Goal: Check status: Check status

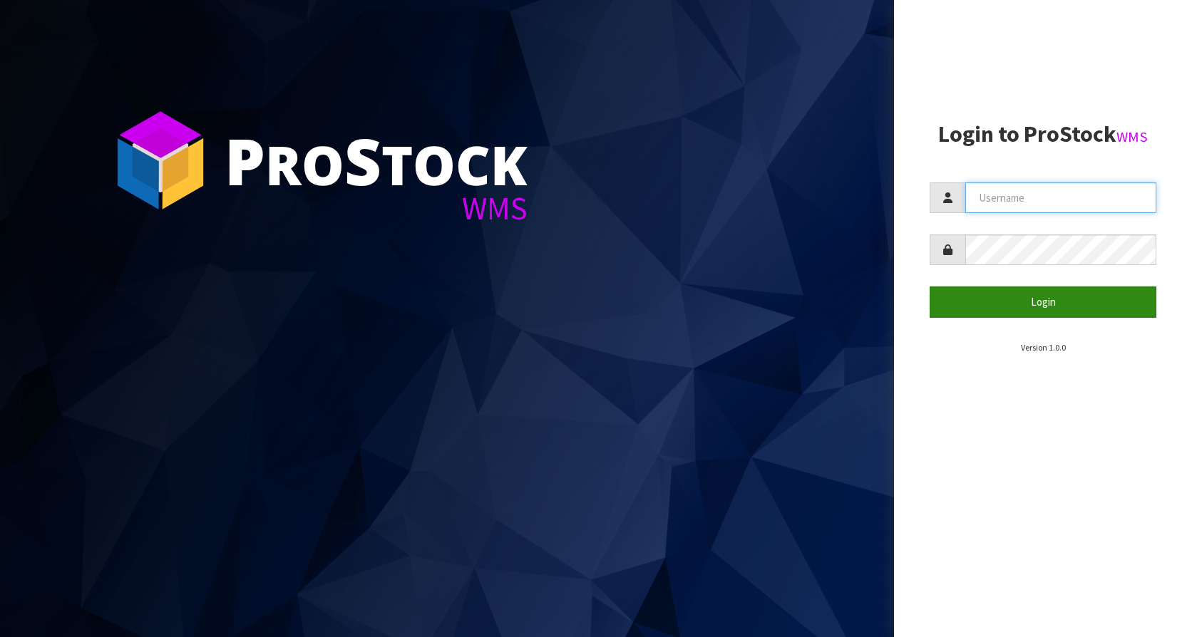
type input "KitchenAid"
click at [1041, 288] on button "Login" at bounding box center [1043, 302] width 227 height 31
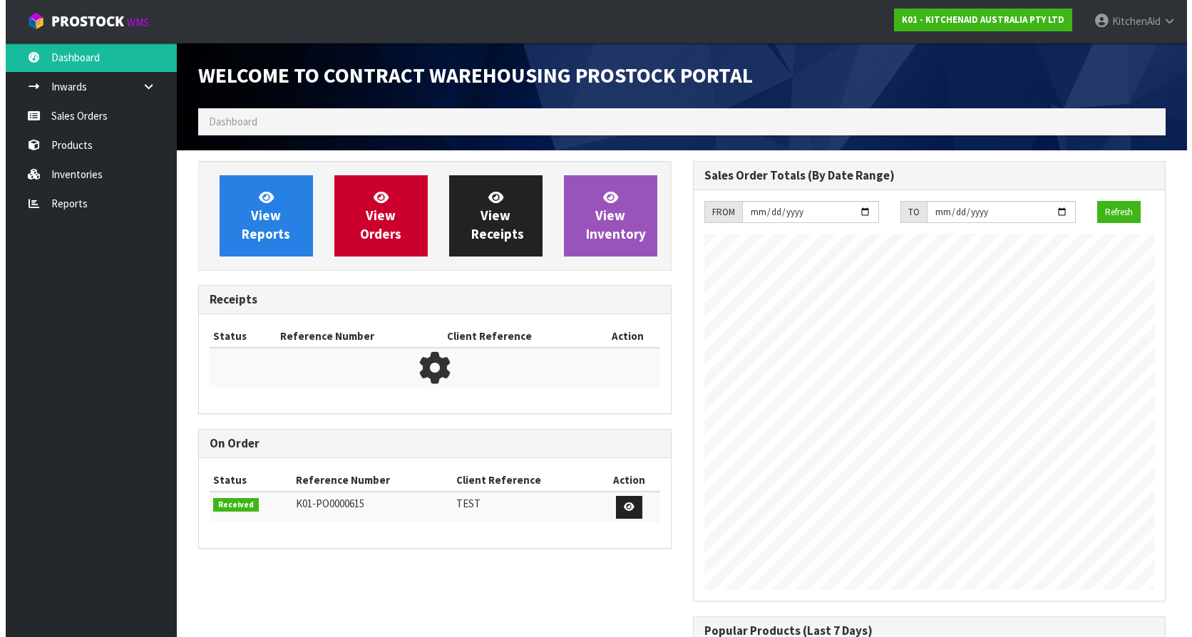
scroll to position [791, 494]
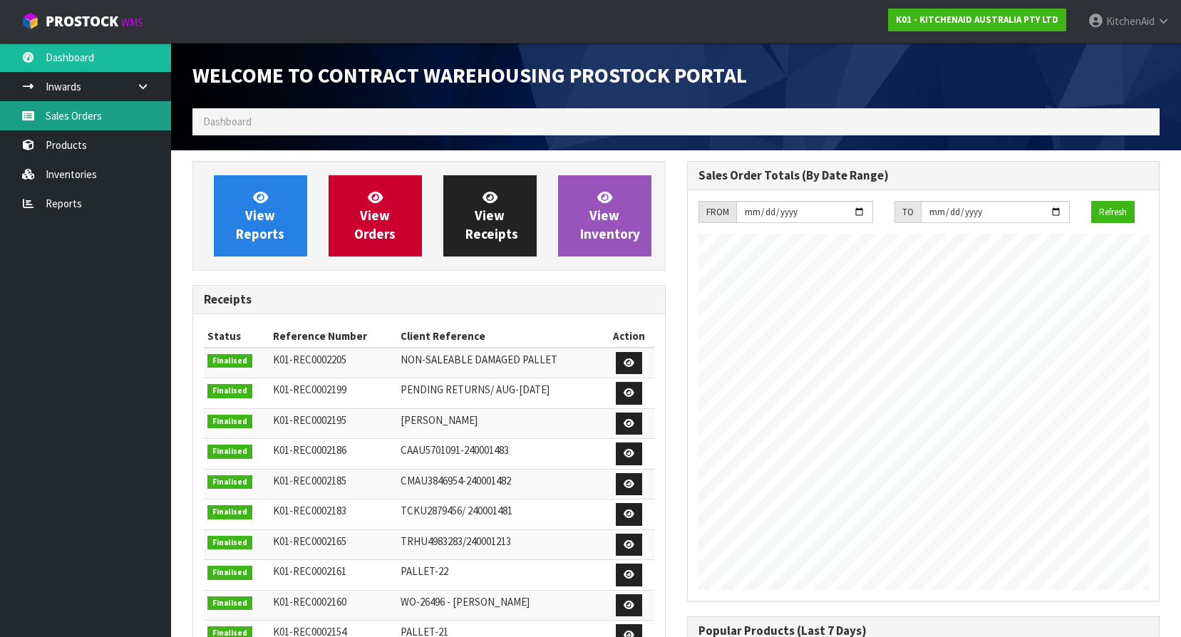
click at [79, 123] on link "Sales Orders" at bounding box center [85, 115] width 171 height 29
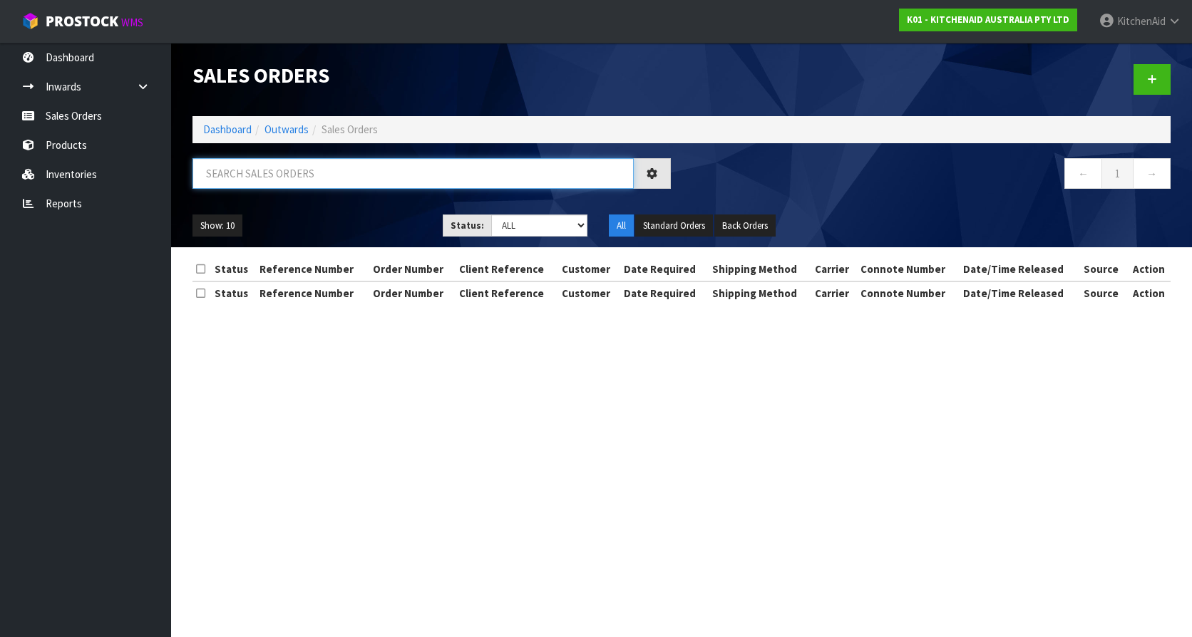
click at [287, 168] on input "text" at bounding box center [412, 173] width 441 height 31
paste input "63886449508715"
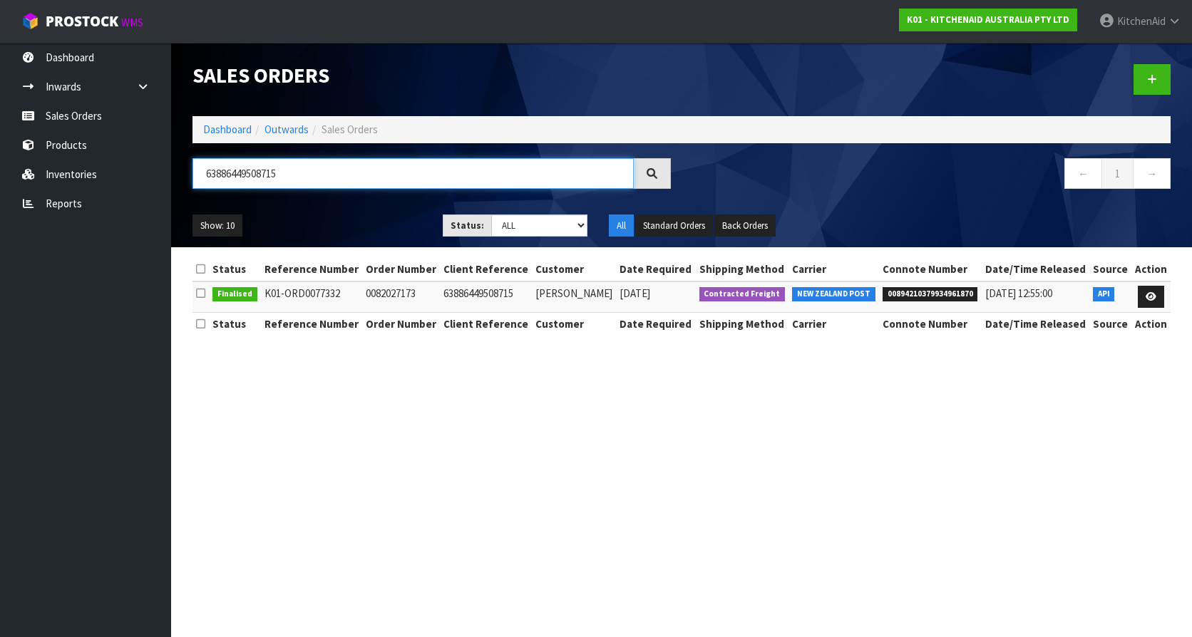
type input "63886449508715"
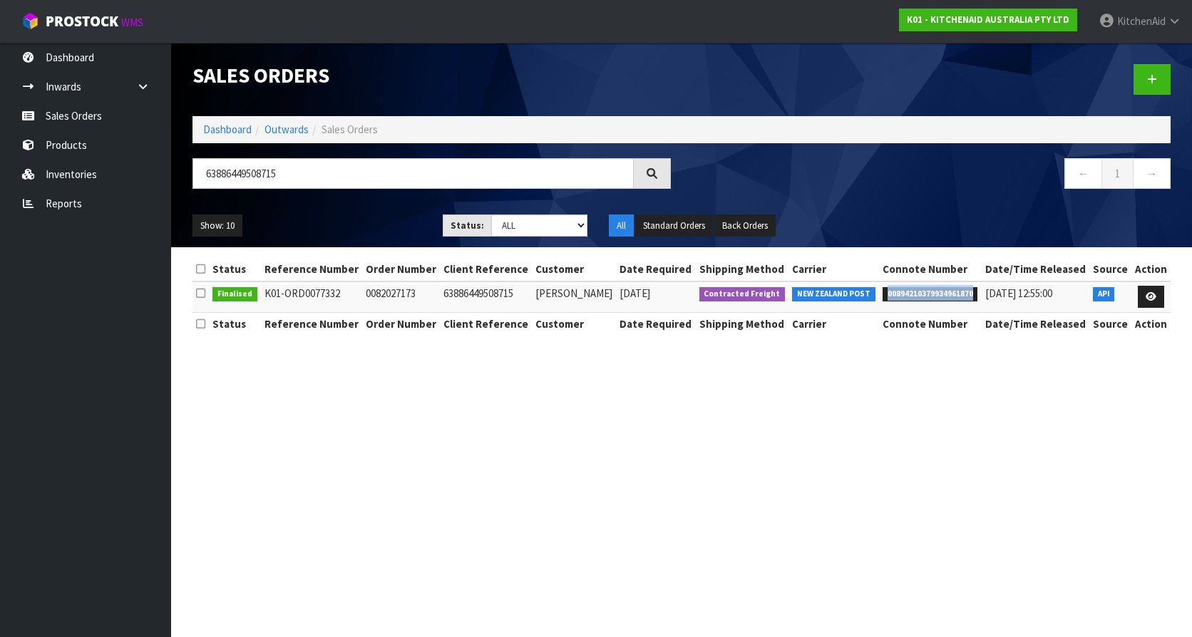
copy span "00894210379934961870"
drag, startPoint x: 967, startPoint y: 292, endPoint x: 881, endPoint y: 287, distance: 86.4
click at [883, 287] on span "00894210379934961870" at bounding box center [931, 294] width 96 height 14
